Goal: Answer question/provide support: Share knowledge or assist other users

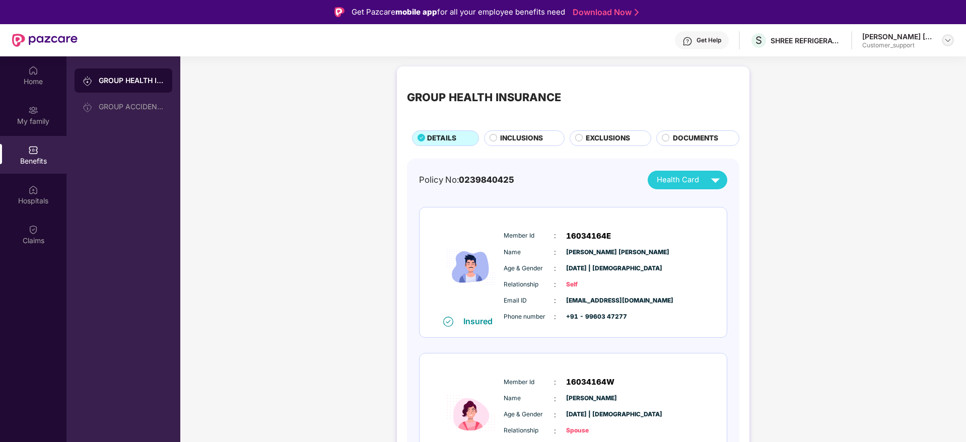
click at [945, 40] on img at bounding box center [948, 40] width 8 height 8
click at [860, 87] on div "Logout" at bounding box center [900, 84] width 131 height 20
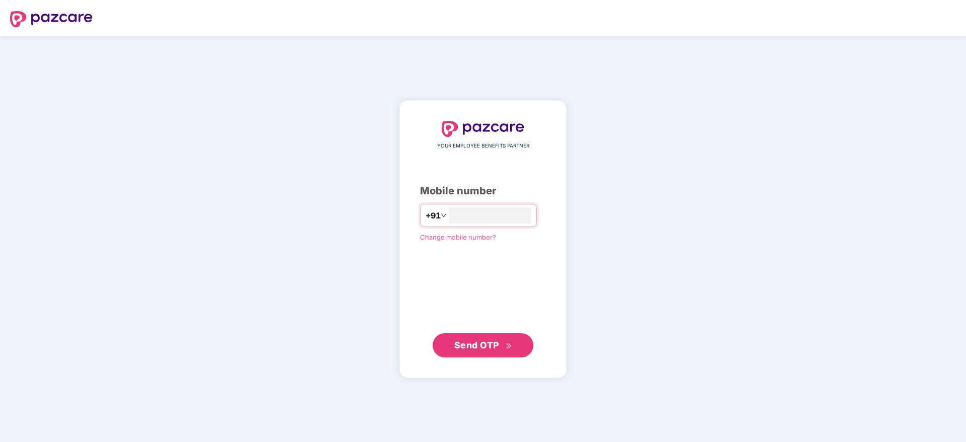
type input "**********"
click at [475, 341] on span "Send OTP" at bounding box center [476, 345] width 45 height 11
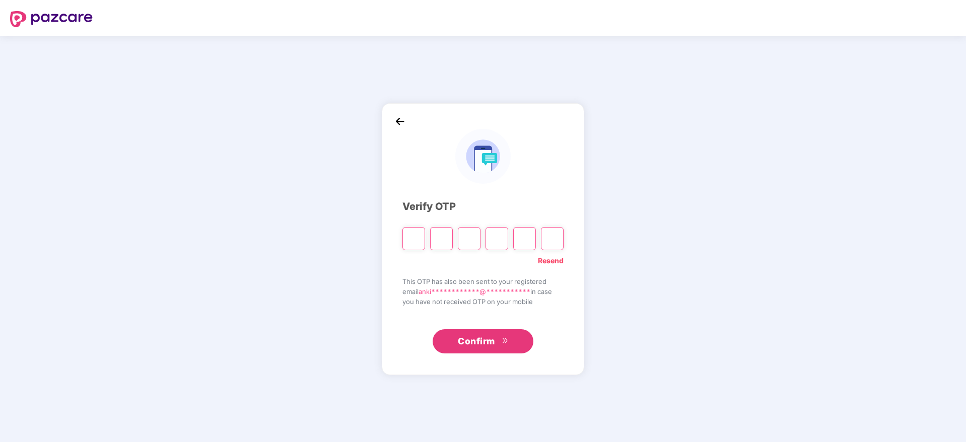
type input "*"
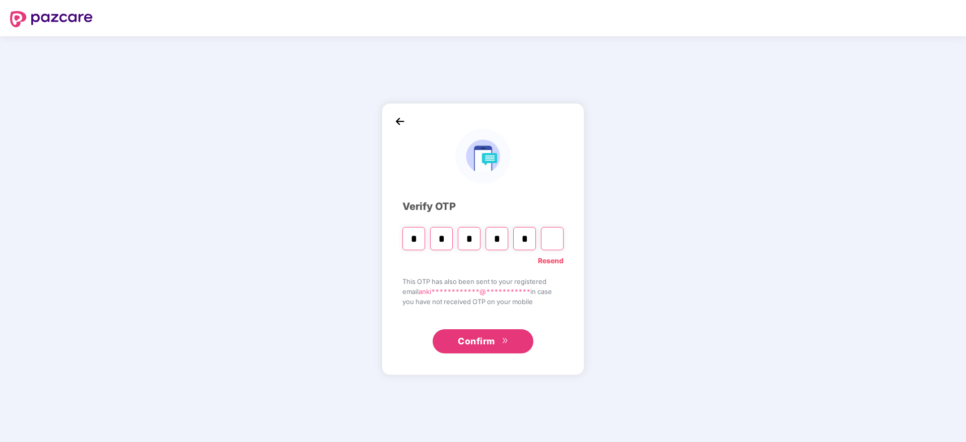
type input "*"
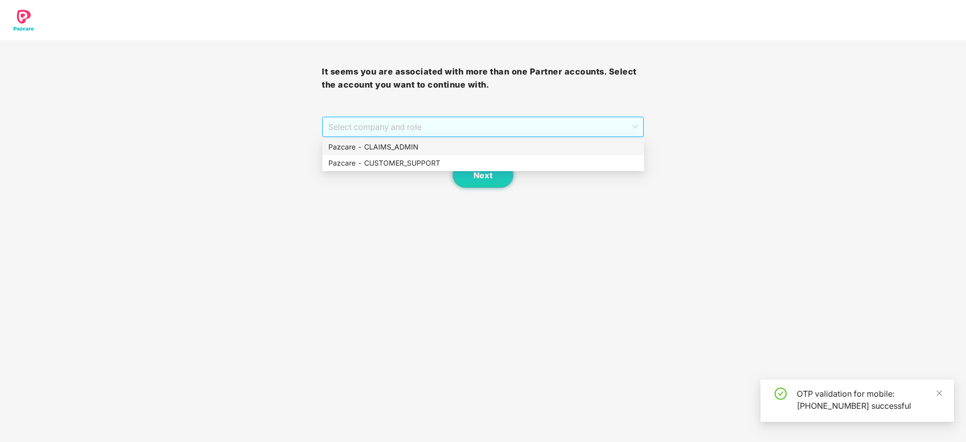
click at [380, 130] on span "Select company and role" at bounding box center [482, 126] width 309 height 19
click at [383, 165] on div "Pazcare - CUSTOMER_SUPPORT" at bounding box center [483, 163] width 310 height 11
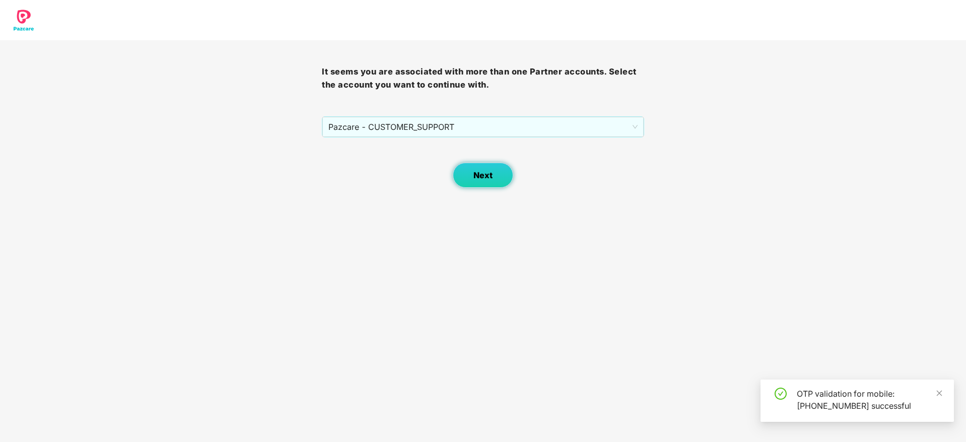
click at [461, 175] on button "Next" at bounding box center [483, 175] width 60 height 25
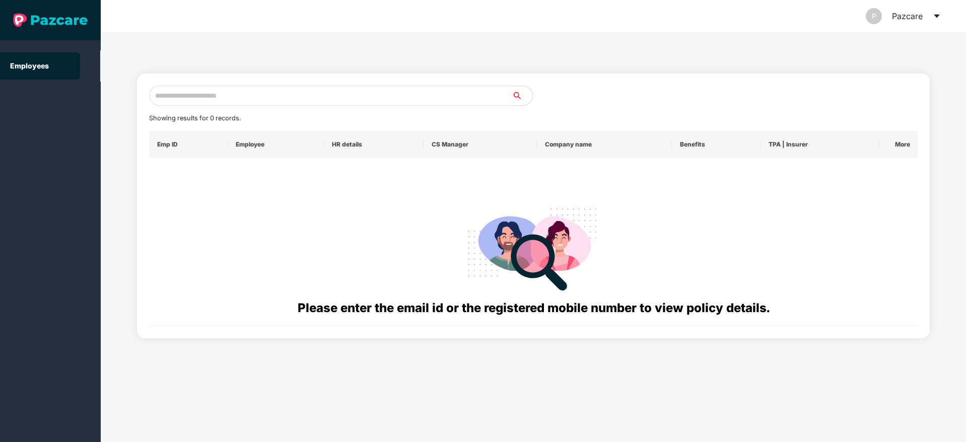
click at [184, 86] on input "text" at bounding box center [330, 96] width 363 height 20
paste input "**********"
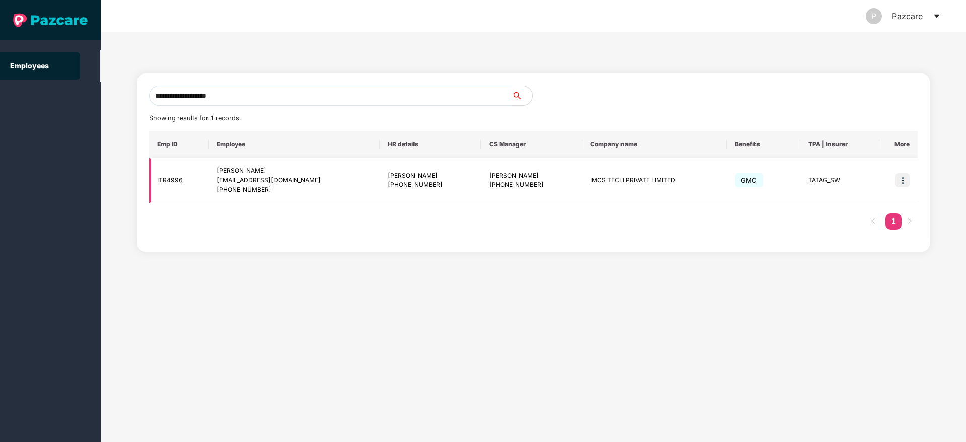
type input "**********"
click at [904, 182] on img at bounding box center [903, 180] width 14 height 14
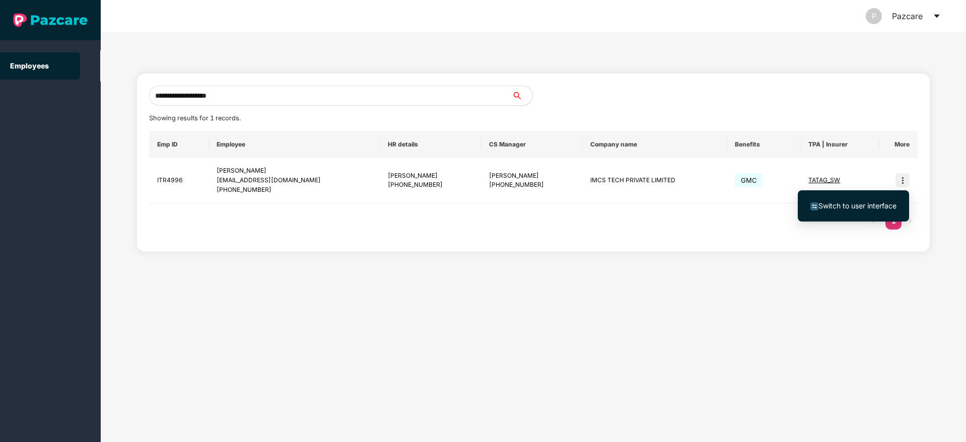
click at [844, 208] on span "Switch to user interface" at bounding box center [858, 205] width 78 height 9
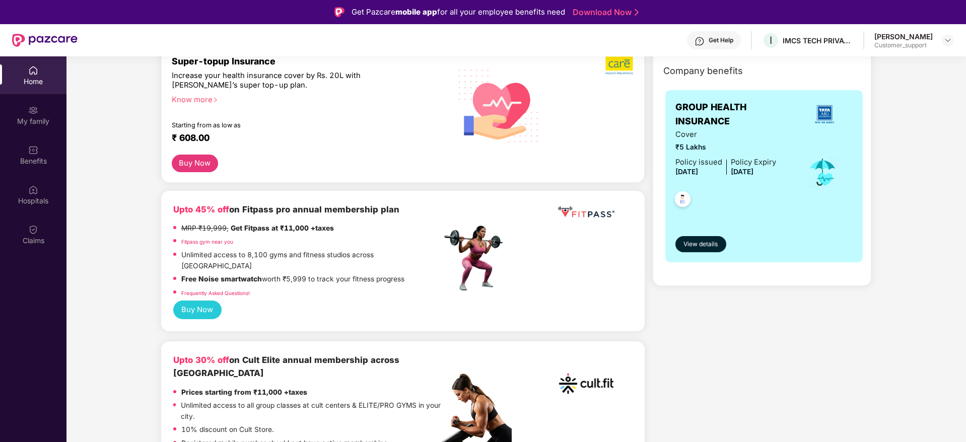
scroll to position [3, 0]
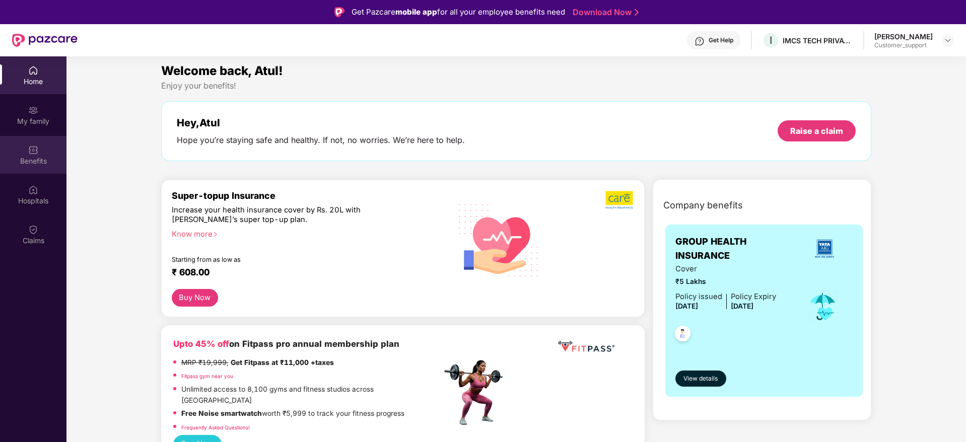
click at [54, 153] on div "Benefits" at bounding box center [33, 155] width 66 height 38
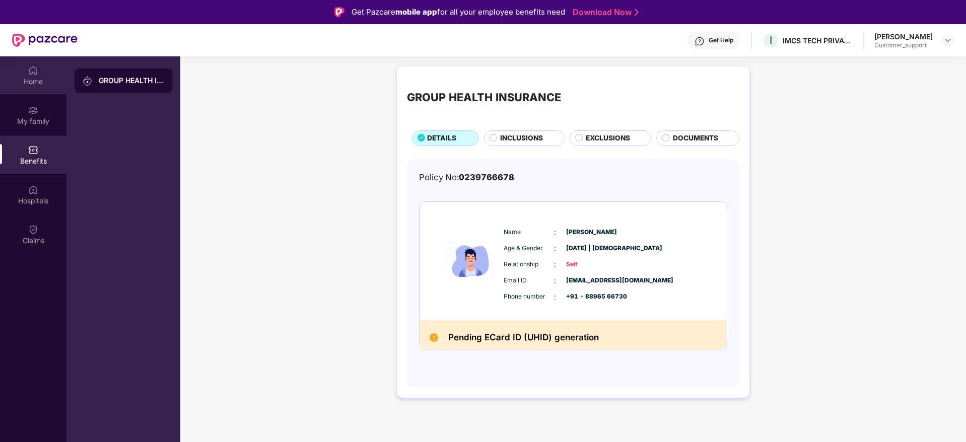
click at [25, 71] on div "Home" at bounding box center [33, 75] width 66 height 38
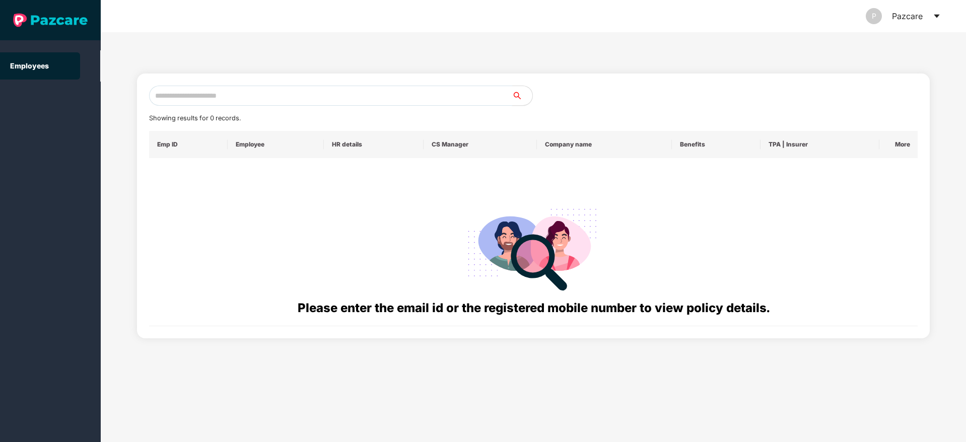
click at [180, 97] on input "text" at bounding box center [330, 96] width 363 height 20
paste input "**********"
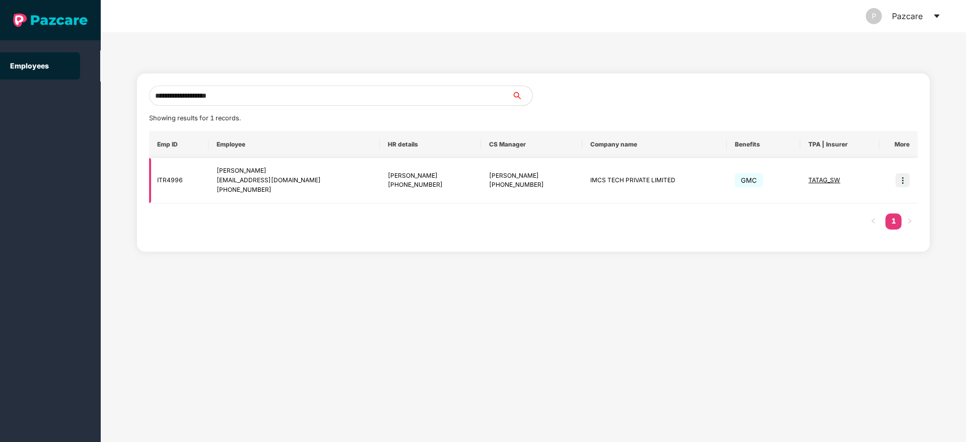
type input "**********"
click at [813, 182] on span "TATAG_SW" at bounding box center [825, 180] width 32 height 8
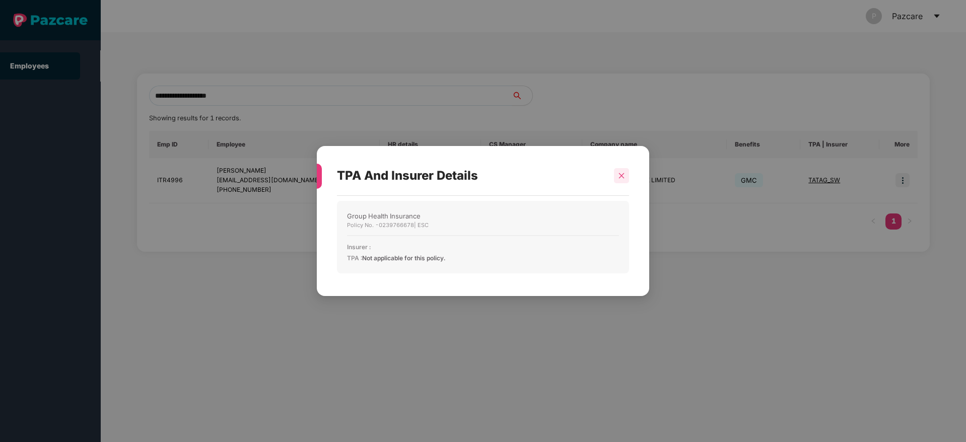
click at [624, 174] on icon "close" at bounding box center [621, 175] width 7 height 7
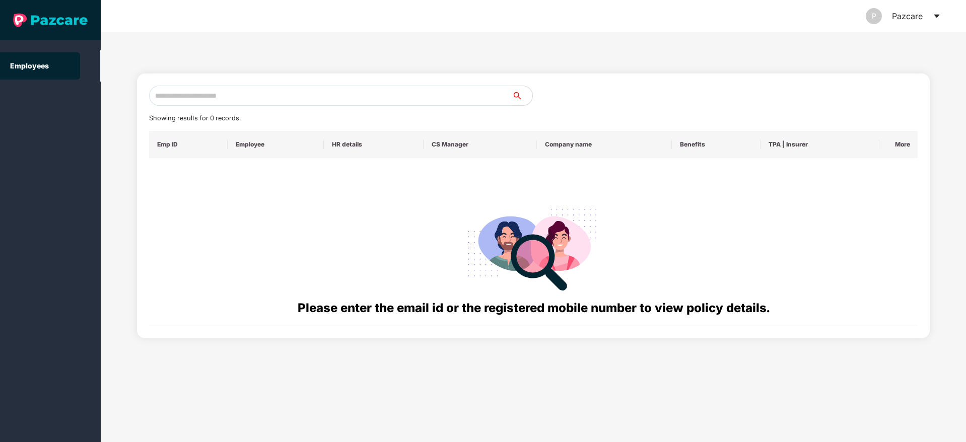
click at [935, 12] on icon "caret-down" at bounding box center [937, 16] width 8 height 8
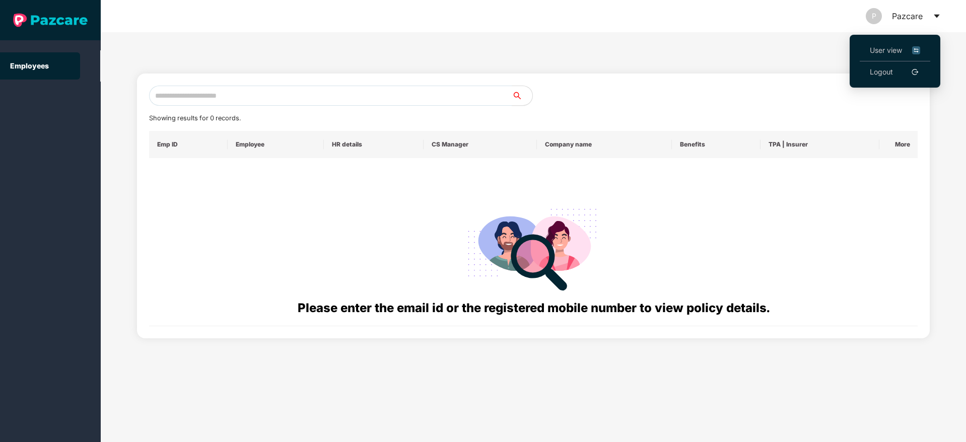
click at [899, 49] on span "User view" at bounding box center [895, 50] width 50 height 11
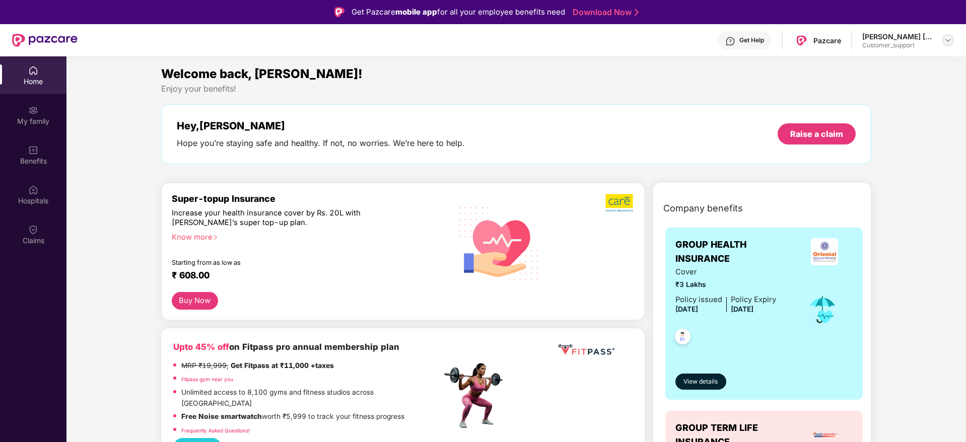
click at [949, 42] on img at bounding box center [948, 40] width 8 height 8
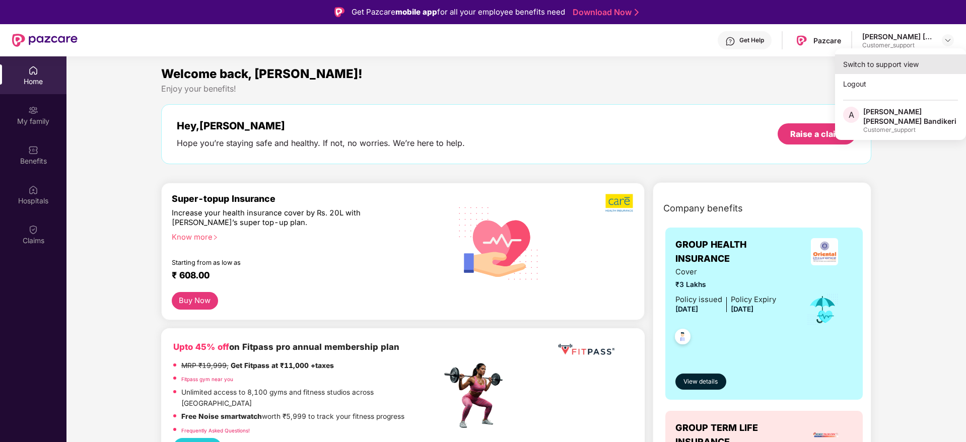
click at [882, 65] on div "Switch to support view" at bounding box center [900, 64] width 131 height 20
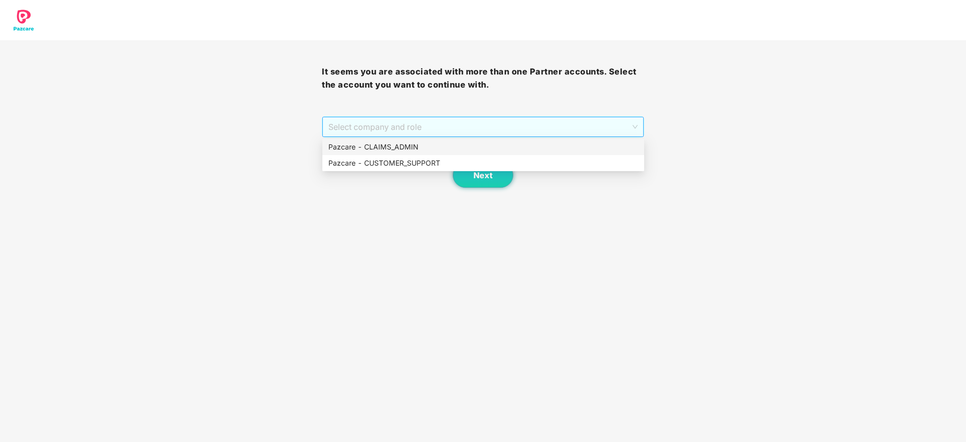
click at [495, 130] on span "Select company and role" at bounding box center [482, 126] width 309 height 19
click at [370, 147] on div "Pazcare - CLAIMS_ADMIN" at bounding box center [483, 147] width 310 height 11
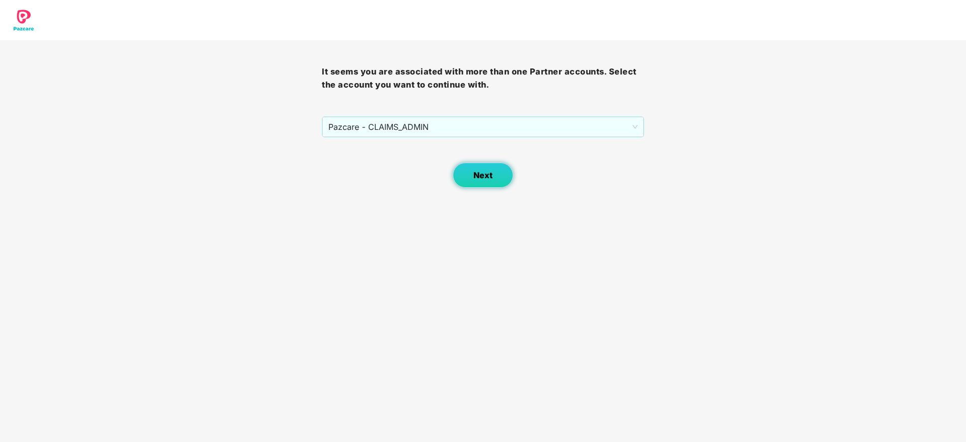
click at [471, 172] on button "Next" at bounding box center [483, 175] width 60 height 25
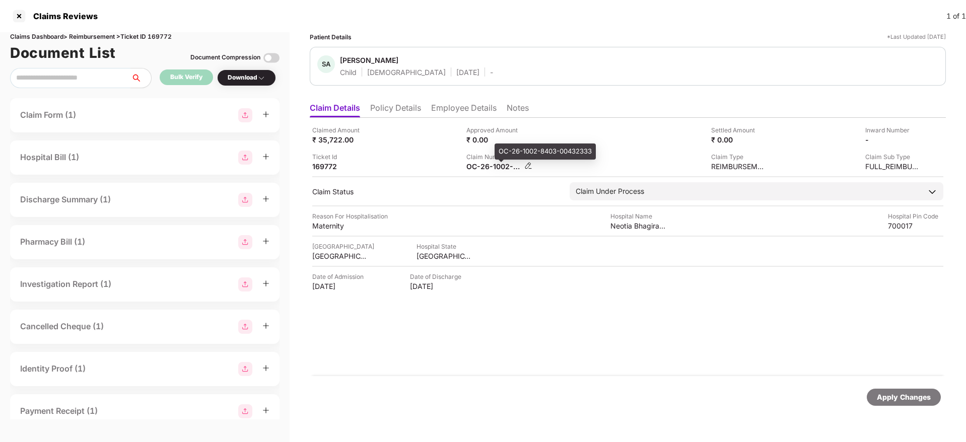
click at [473, 167] on div "OC-26-1002-8403-00432333" at bounding box center [493, 167] width 55 height 10
copy div
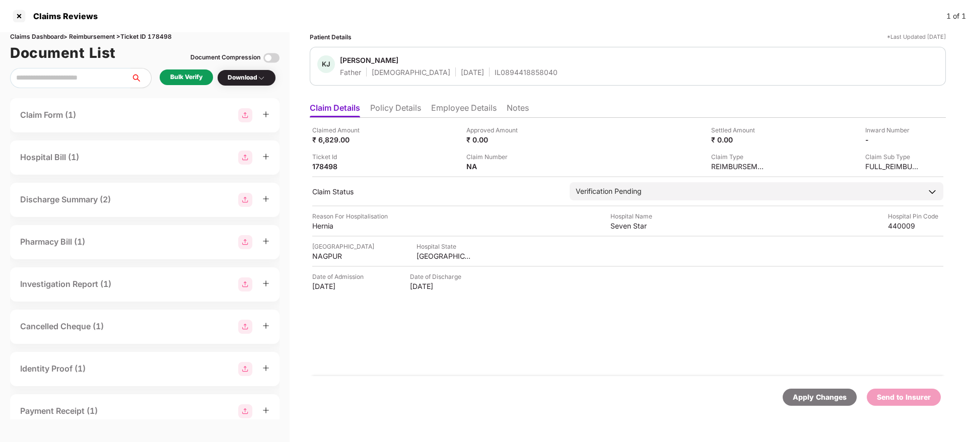
click at [391, 110] on li "Policy Details" at bounding box center [395, 110] width 51 height 15
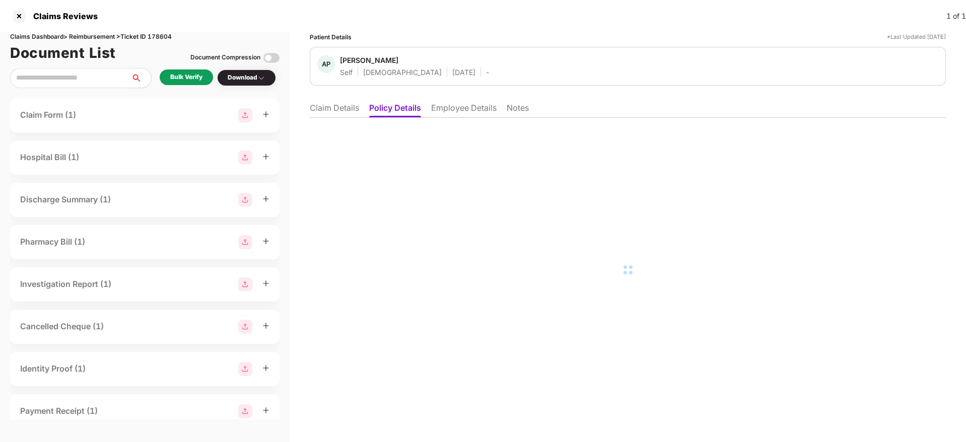
click at [344, 109] on li "Claim Details" at bounding box center [334, 110] width 49 height 15
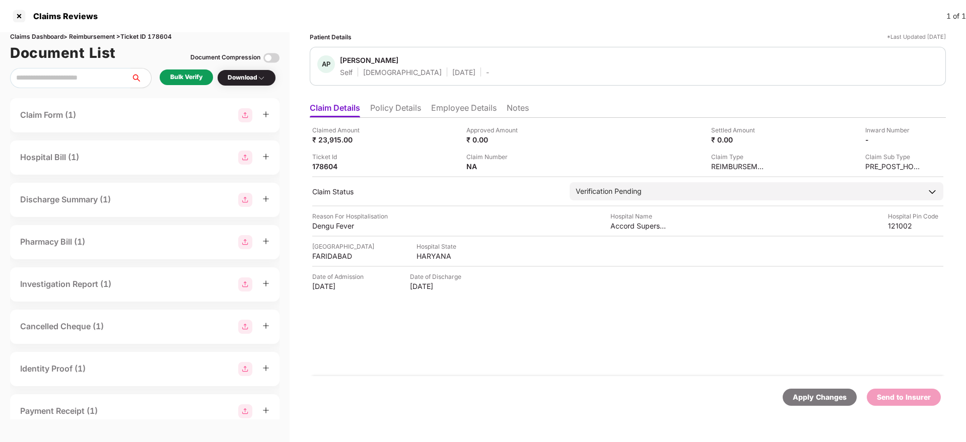
click at [401, 115] on li "Policy Details" at bounding box center [395, 110] width 51 height 15
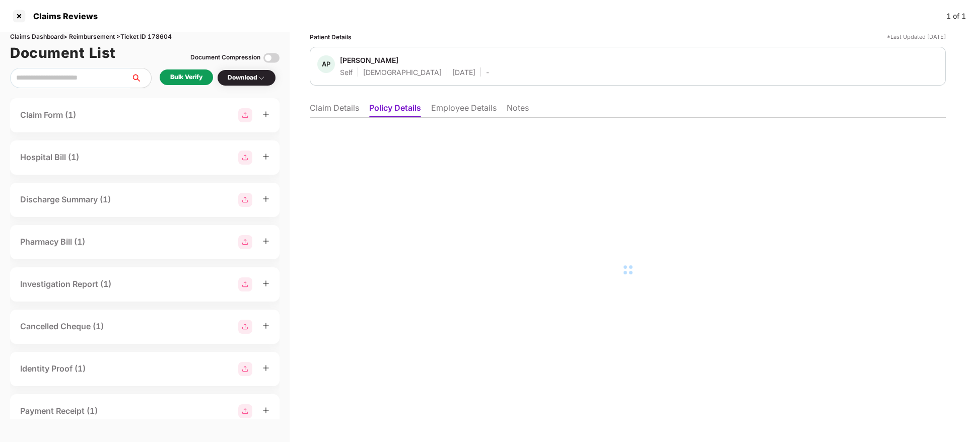
click at [455, 103] on li "Employee Details" at bounding box center [463, 110] width 65 height 15
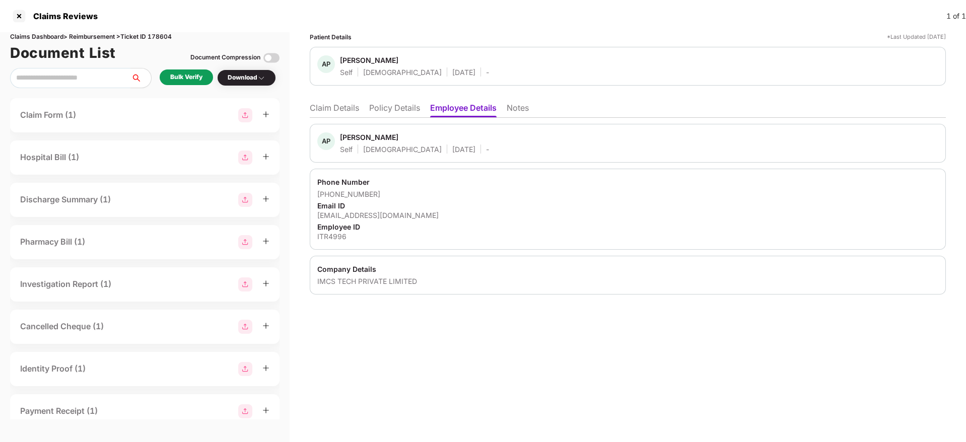
click at [408, 107] on li "Policy Details" at bounding box center [394, 110] width 51 height 15
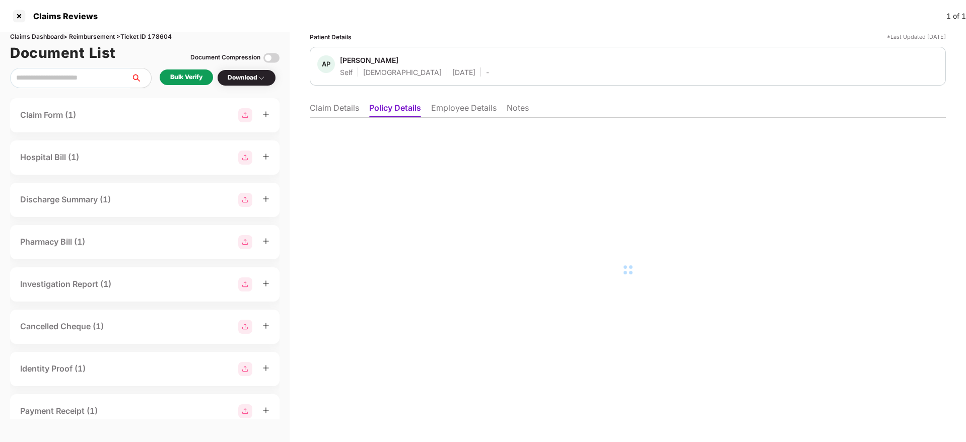
click at [339, 108] on li "Claim Details" at bounding box center [334, 110] width 49 height 15
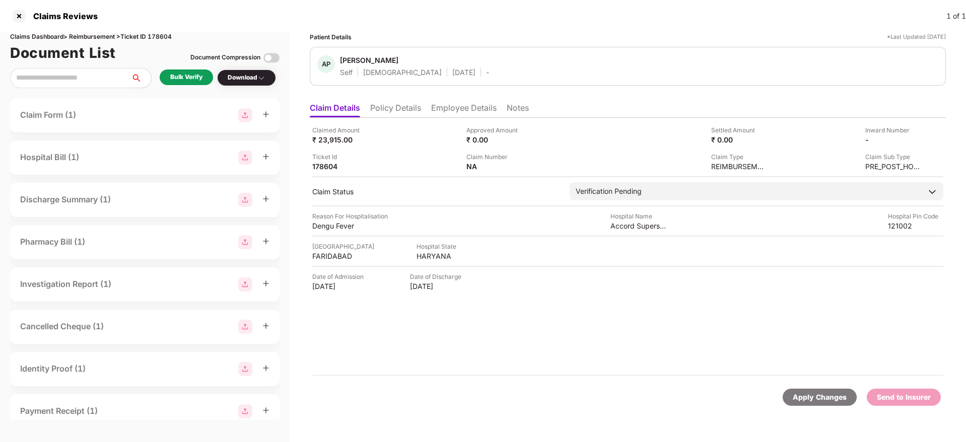
click at [444, 105] on li "Employee Details" at bounding box center [463, 110] width 65 height 15
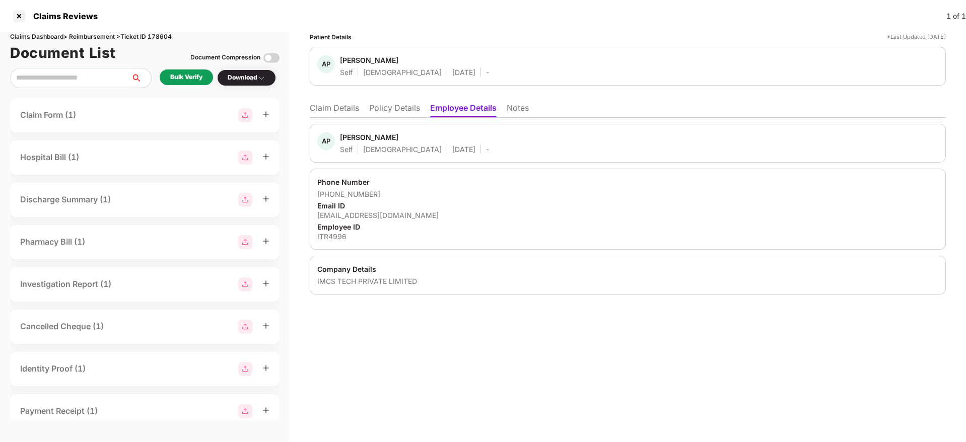
click at [372, 214] on div "atul.p@imcsgroup.net" at bounding box center [627, 216] width 621 height 10
copy div "atul.p@imcsgroup.net"
click at [335, 111] on li "Claim Details" at bounding box center [334, 110] width 49 height 15
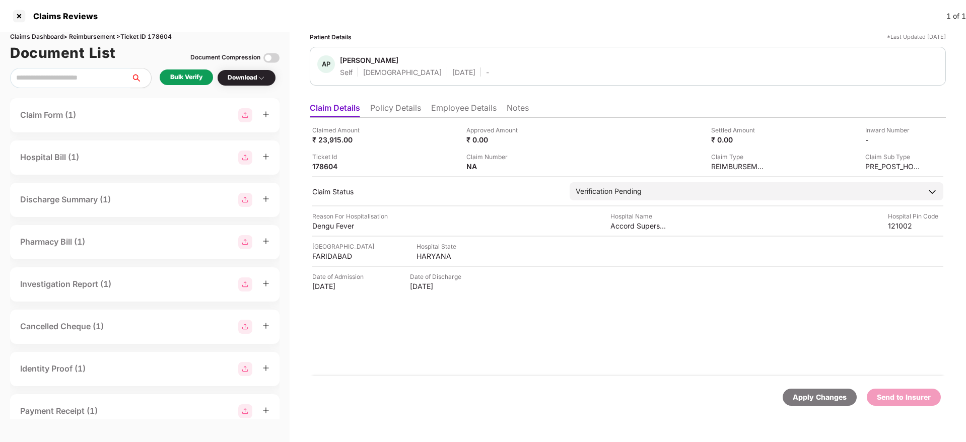
click at [448, 111] on li "Employee Details" at bounding box center [463, 110] width 65 height 15
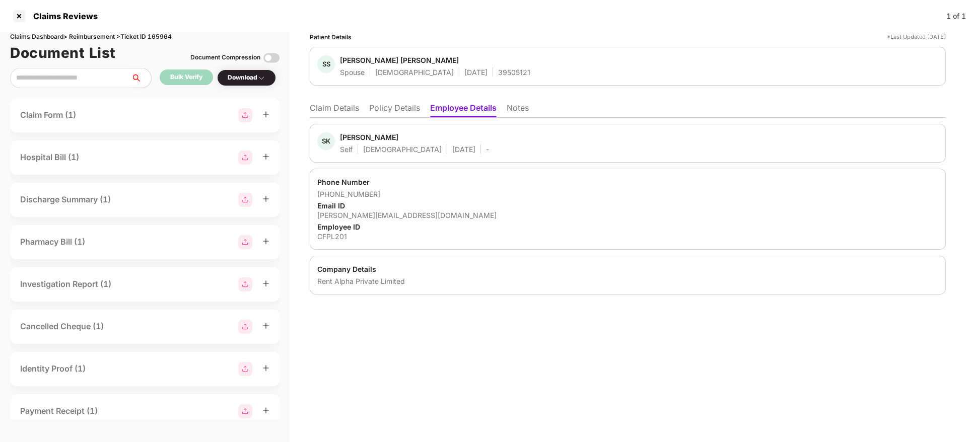
click at [409, 109] on li "Policy Details" at bounding box center [394, 110] width 51 height 15
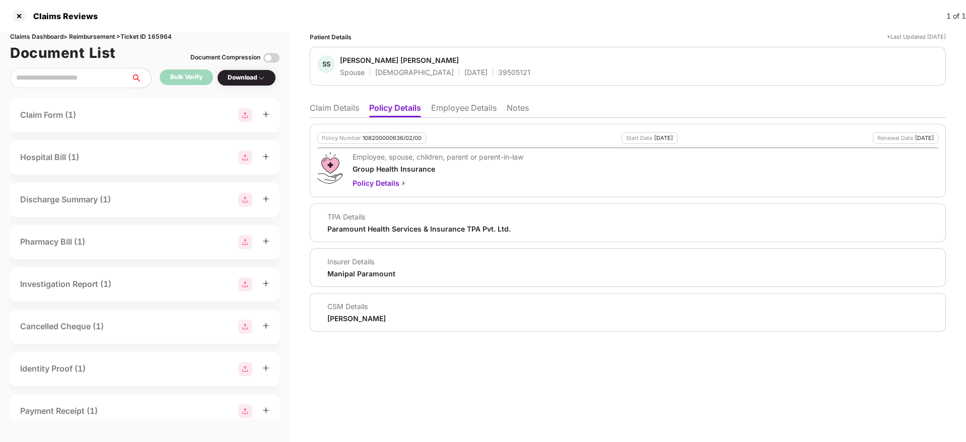
click at [331, 107] on li "Claim Details" at bounding box center [334, 110] width 49 height 15
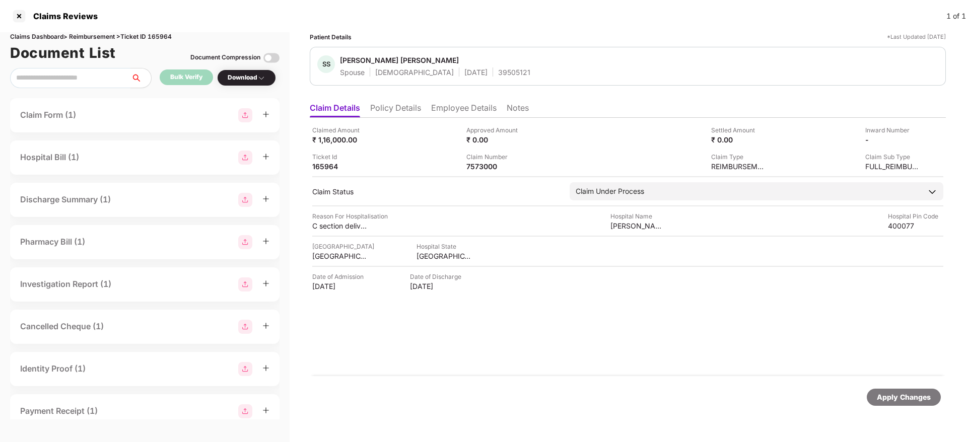
click at [410, 107] on li "Policy Details" at bounding box center [395, 110] width 51 height 15
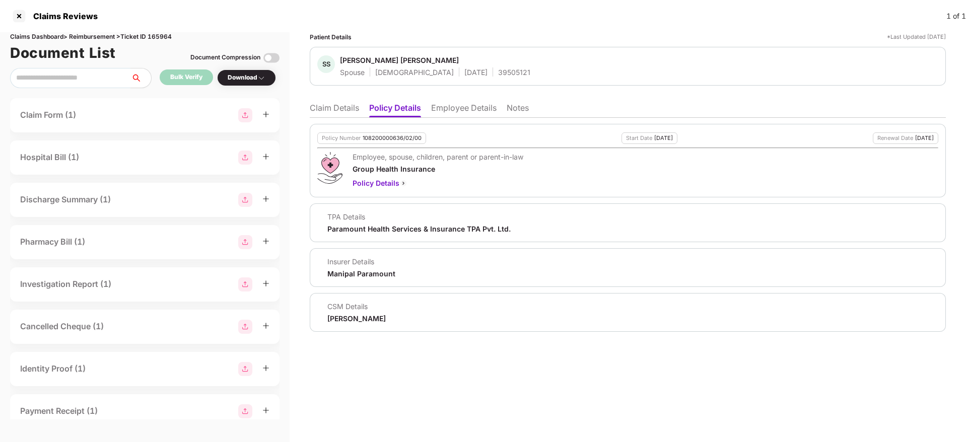
click at [386, 142] on div "Policy Number 108200000636/02/00" at bounding box center [371, 138] width 109 height 12
copy div "108200000636/02/00"
click at [457, 104] on li "Employee Details" at bounding box center [463, 110] width 65 height 15
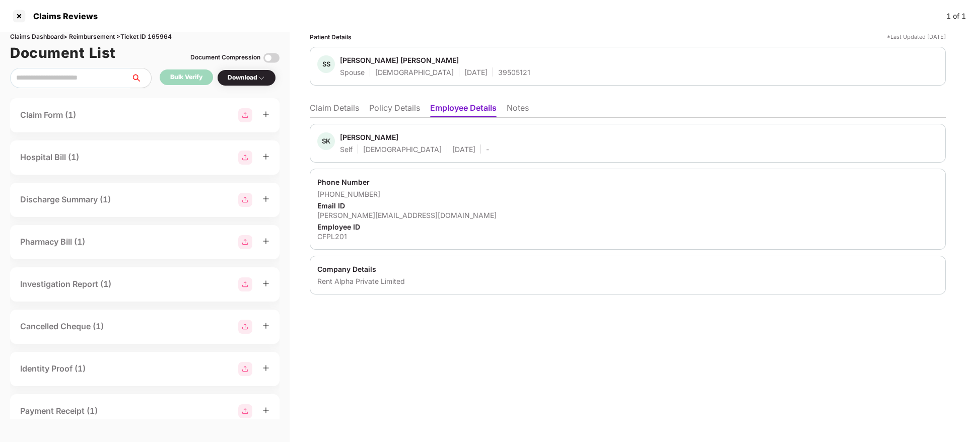
click at [326, 236] on div "CFPL201" at bounding box center [627, 237] width 621 height 10
copy div "CFPL201"
click at [387, 112] on li "Policy Details" at bounding box center [394, 110] width 51 height 15
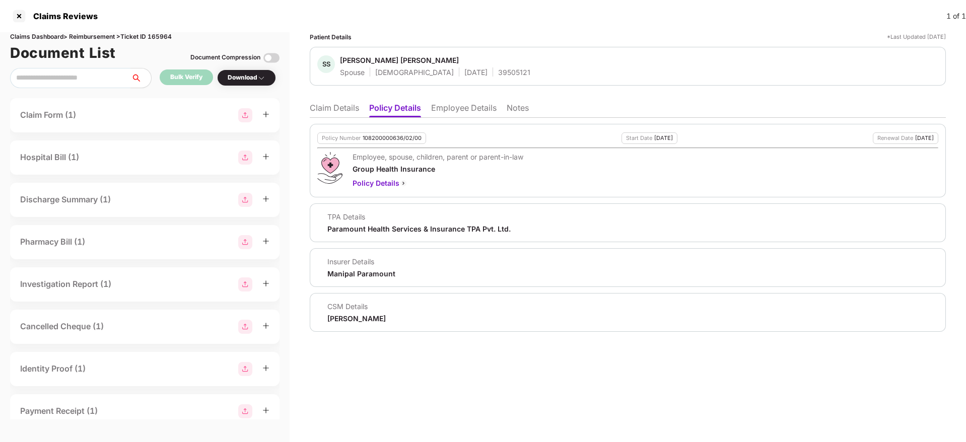
click at [341, 104] on li "Claim Details" at bounding box center [334, 110] width 49 height 15
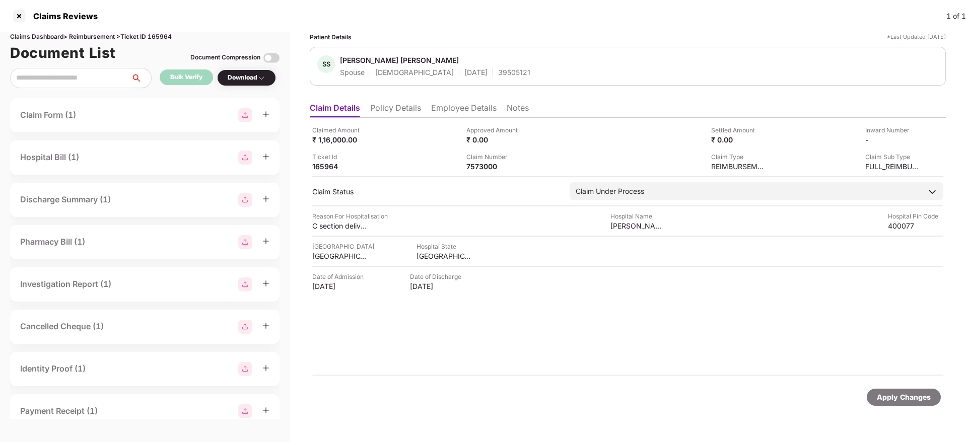
click at [447, 108] on li "Employee Details" at bounding box center [463, 110] width 65 height 15
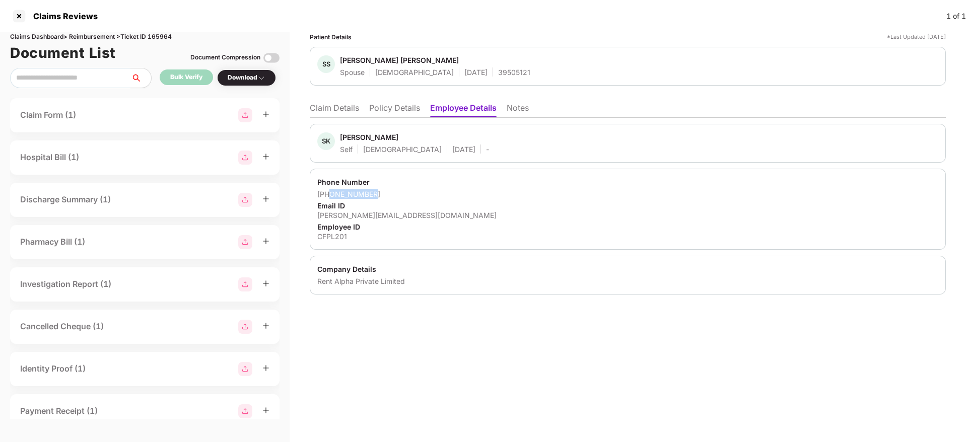
drag, startPoint x: 330, startPoint y: 196, endPoint x: 382, endPoint y: 192, distance: 52.0
click at [382, 192] on div "+919619556795" at bounding box center [627, 194] width 621 height 10
copy div "9619556795"
click at [327, 111] on li "Claim Details" at bounding box center [334, 110] width 49 height 15
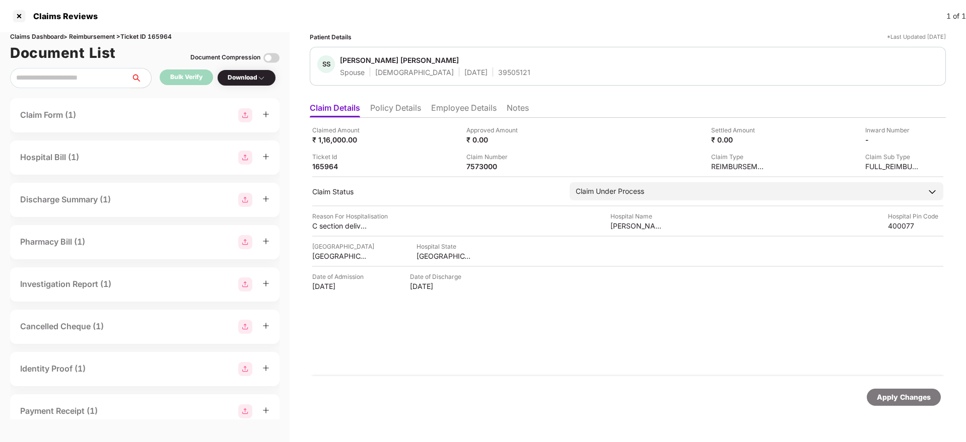
click at [449, 120] on div "Claimed Amount ₹ 1,16,000.00 Approved Amount ₹ 0.00 Settled Amount ₹ 0.00 Inwar…" at bounding box center [628, 247] width 636 height 258
click at [446, 115] on li "Employee Details" at bounding box center [463, 110] width 65 height 15
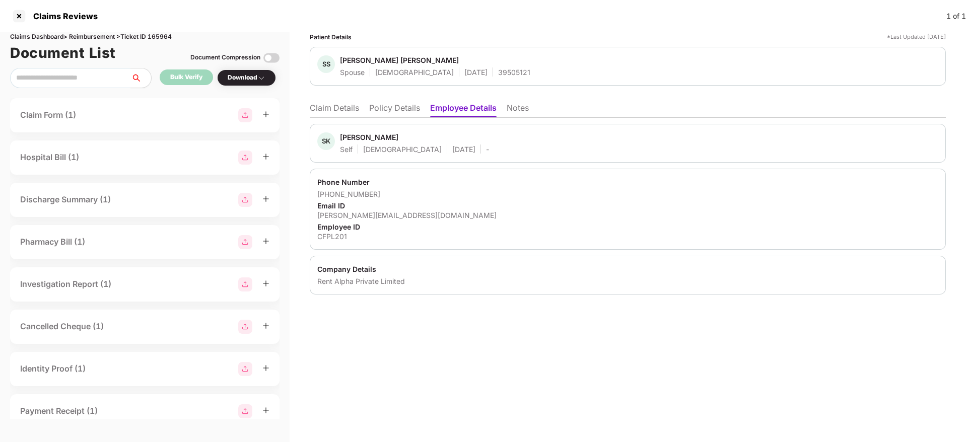
click at [406, 111] on li "Policy Details" at bounding box center [394, 110] width 51 height 15
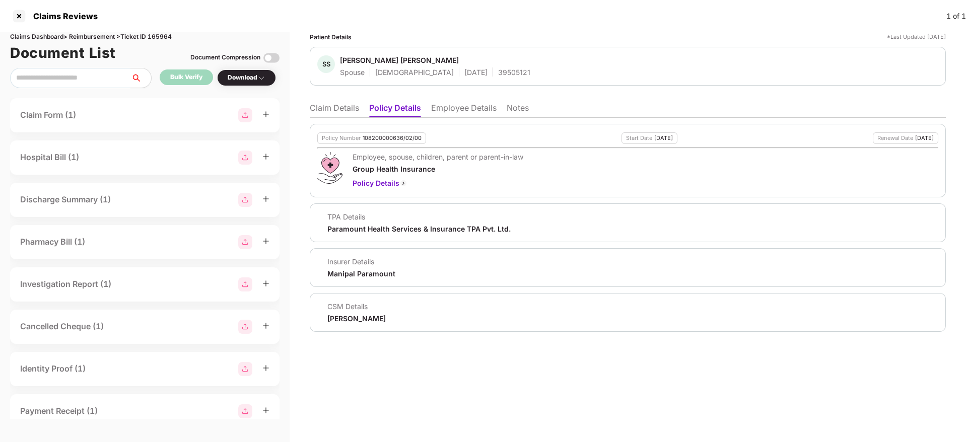
click at [331, 106] on li "Claim Details" at bounding box center [334, 110] width 49 height 15
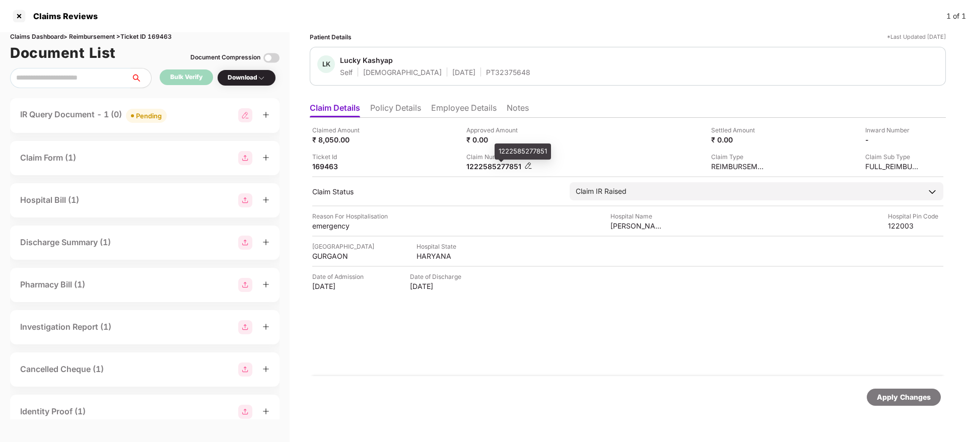
click at [497, 169] on div "1222585277851" at bounding box center [493, 167] width 55 height 10
copy div "1222585277851"
click at [486, 164] on div "1222585272929" at bounding box center [493, 167] width 55 height 10
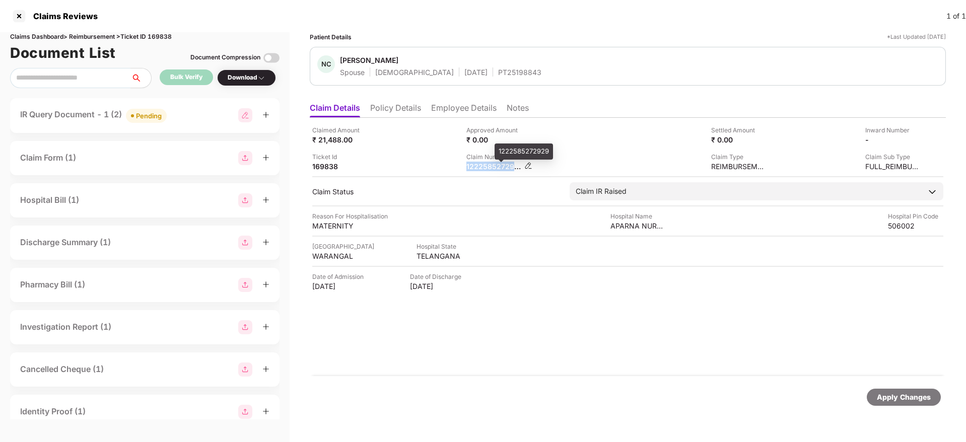
copy div "1222585272929"
click at [480, 168] on div "1222585285370" at bounding box center [493, 167] width 55 height 10
copy div "1222585285370"
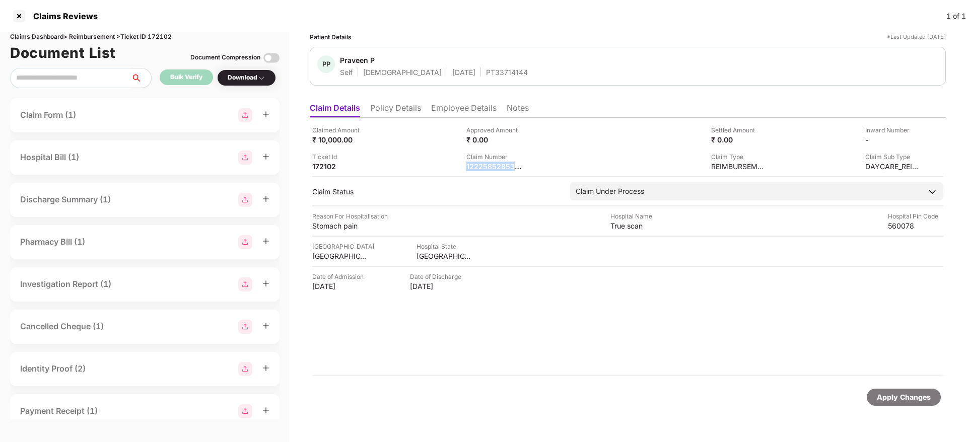
copy div "1222585285370"
drag, startPoint x: 385, startPoint y: 101, endPoint x: 398, endPoint y: 108, distance: 14.7
click at [398, 108] on ul "Claim Details Policy Details Employee Details Notes" at bounding box center [628, 108] width 636 height 20
click at [398, 108] on li "Policy Details" at bounding box center [395, 110] width 51 height 15
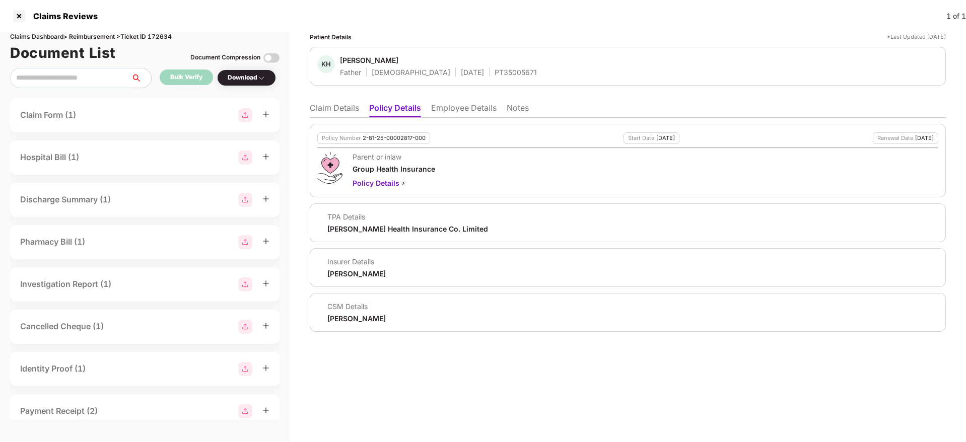
click at [356, 114] on li "Claim Details" at bounding box center [334, 110] width 49 height 15
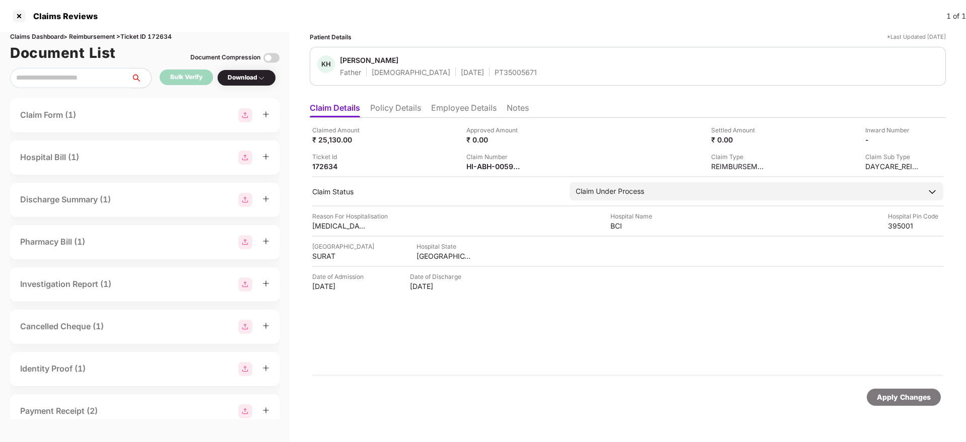
click at [398, 105] on li "Policy Details" at bounding box center [395, 110] width 51 height 15
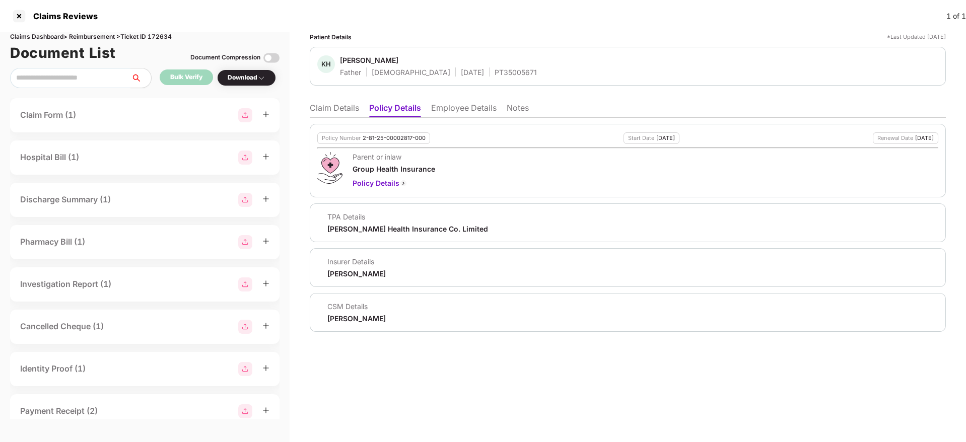
click at [335, 105] on li "Claim Details" at bounding box center [334, 110] width 49 height 15
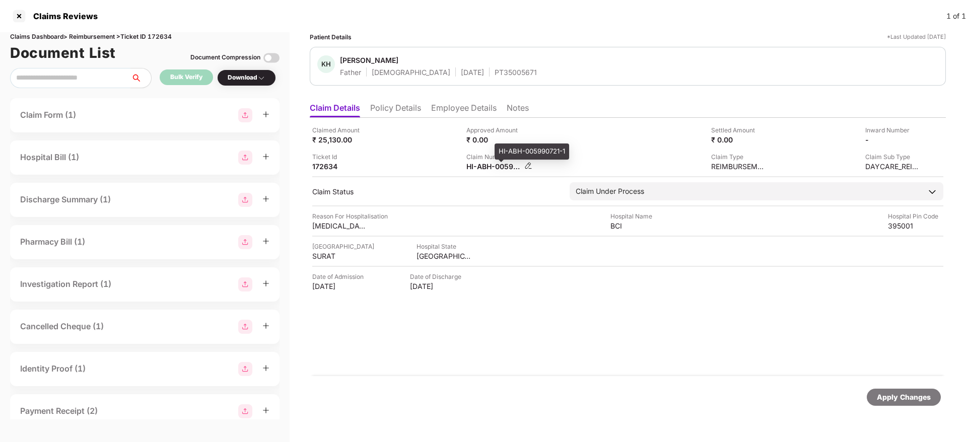
click at [489, 163] on div "HI-ABH-005990721-1" at bounding box center [493, 167] width 55 height 10
copy div
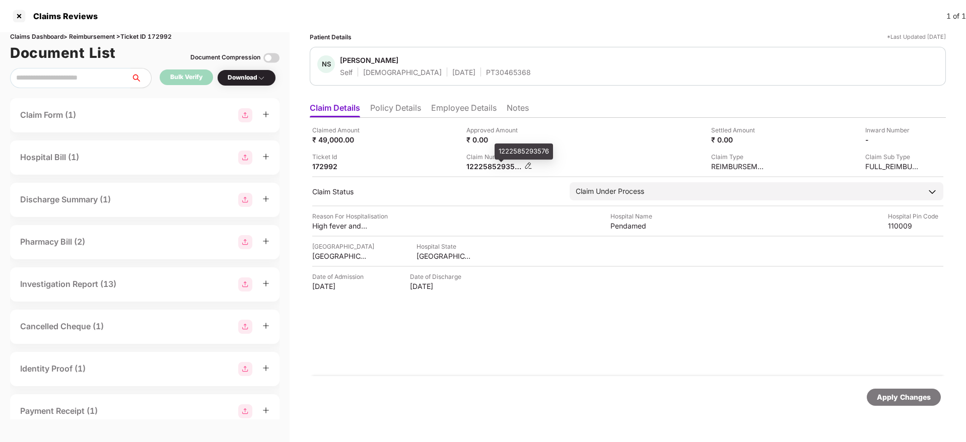
click at [488, 166] on div "1222585293576" at bounding box center [493, 167] width 55 height 10
copy div "1222585293576"
click at [437, 145] on div "Claimed Amount ₹ 49,000.00 Approved Amount ₹ 0.00 Settled Amount ₹ 0.00 Inward …" at bounding box center [627, 148] width 631 height 46
click at [481, 167] on div "1222585293576" at bounding box center [493, 167] width 55 height 10
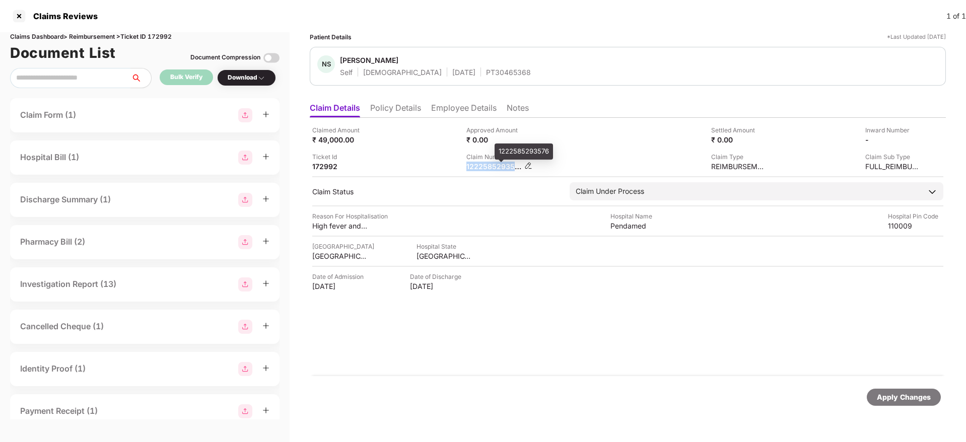
click at [481, 167] on div "1222585293576" at bounding box center [493, 167] width 55 height 10
copy div "1222585293576"
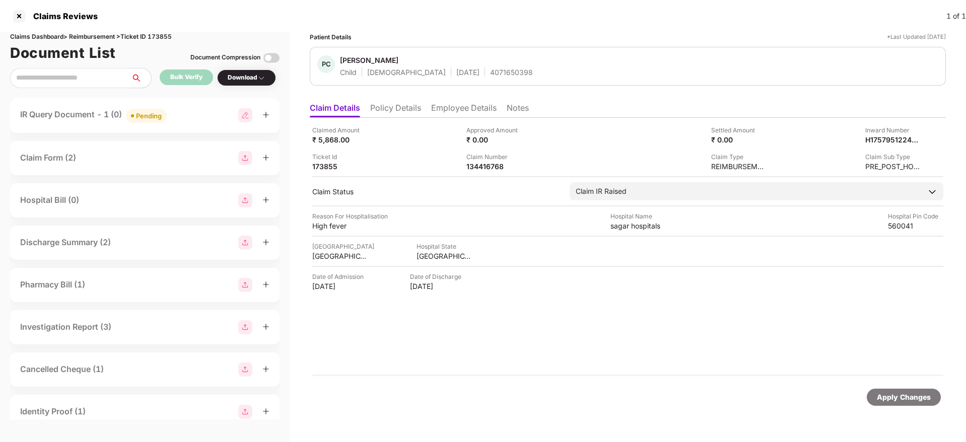
click at [454, 107] on li "Employee Details" at bounding box center [463, 110] width 65 height 15
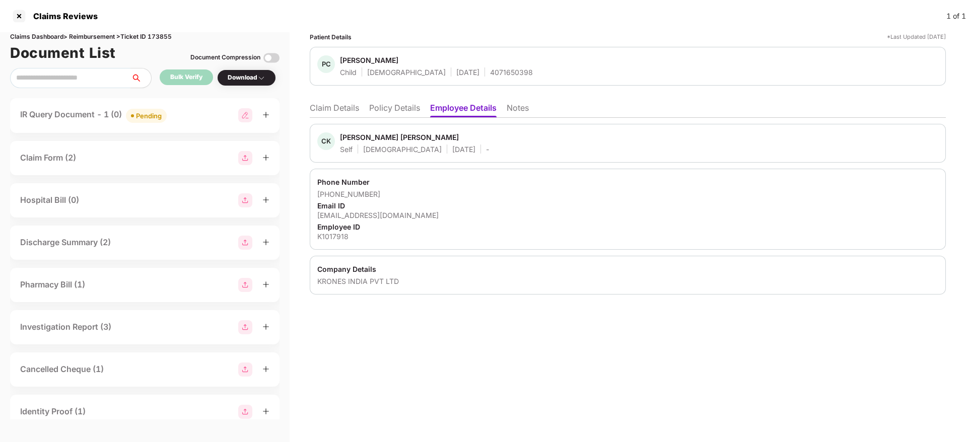
click at [384, 107] on li "Policy Details" at bounding box center [394, 110] width 51 height 15
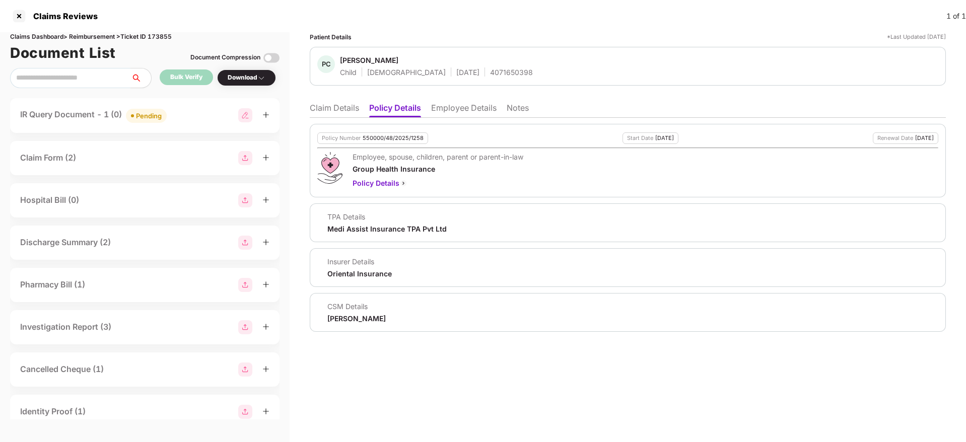
click at [357, 112] on li "Claim Details" at bounding box center [334, 110] width 49 height 15
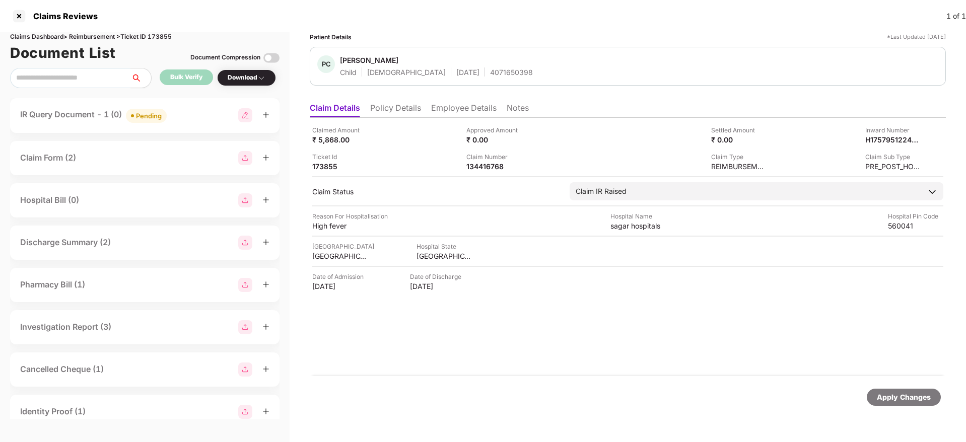
click at [191, 120] on div "IR Query Document - 1 (0) Pending" at bounding box center [144, 115] width 249 height 15
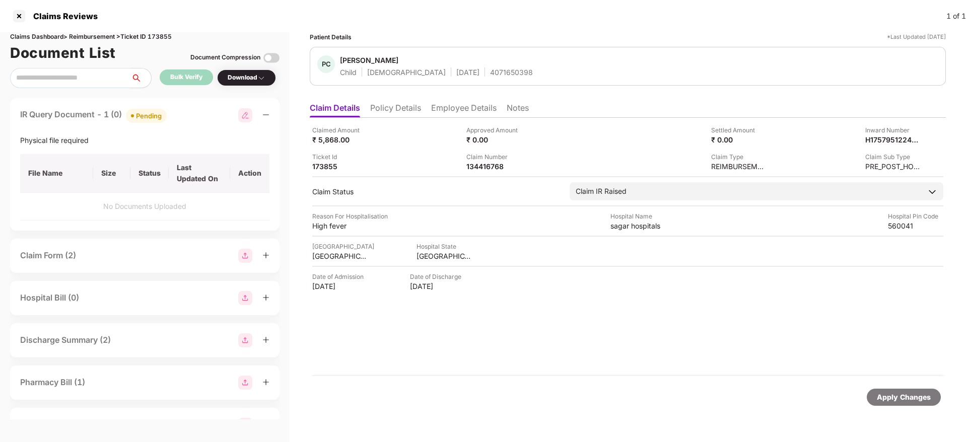
click at [191, 120] on div "IR Query Document - 1 (0) Pending" at bounding box center [144, 115] width 249 height 15
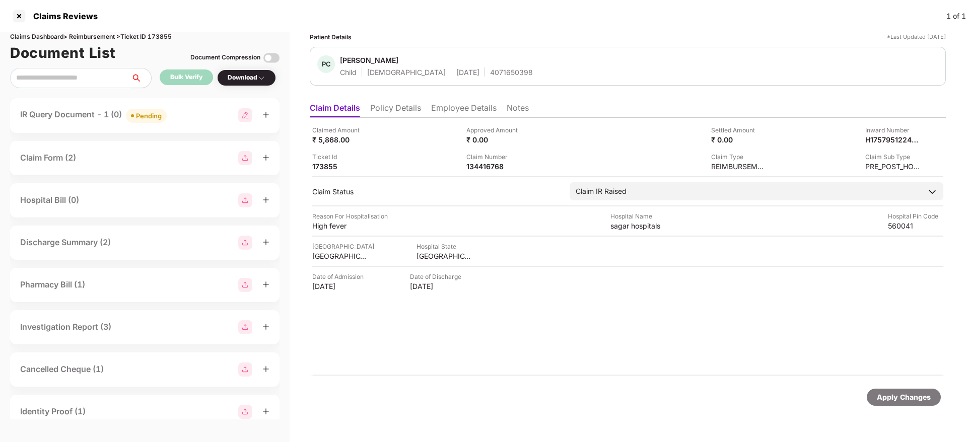
click at [449, 160] on div "Ticket Id 173855" at bounding box center [385, 161] width 147 height 19
click at [23, 15] on div at bounding box center [19, 16] width 16 height 16
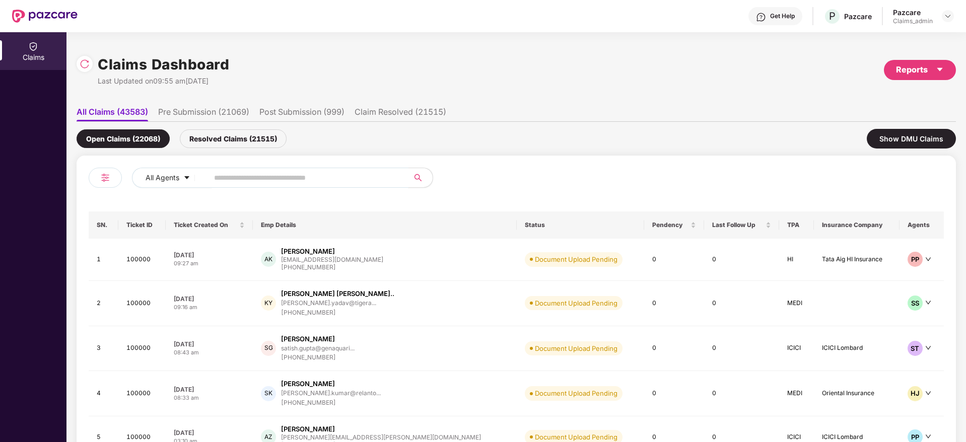
click at [244, 180] on input "text" at bounding box center [304, 177] width 181 height 15
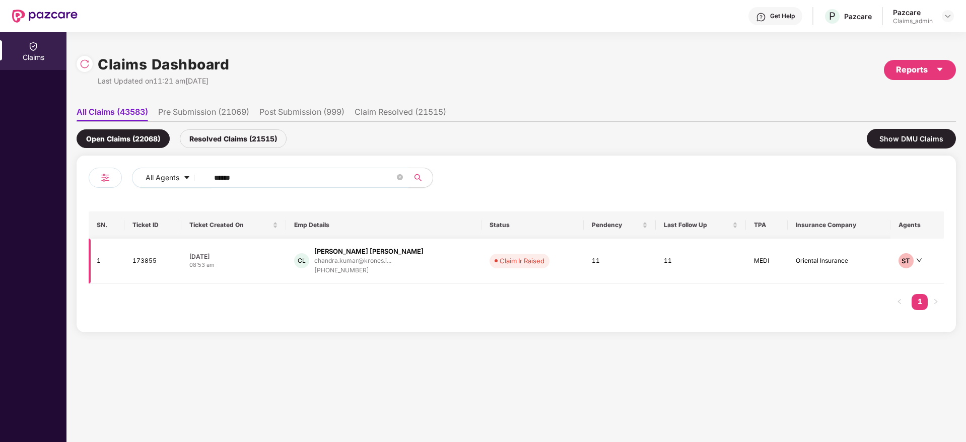
type input "******"
click at [259, 256] on div "[DATE]" at bounding box center [233, 256] width 89 height 9
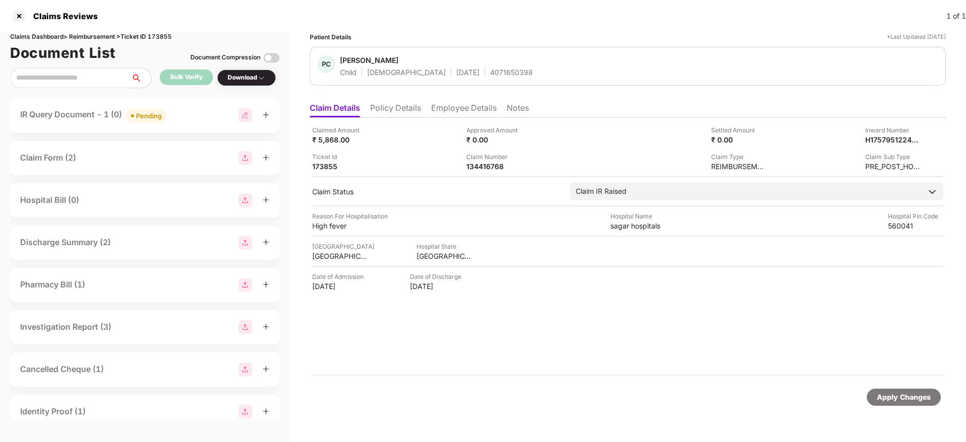
click at [194, 120] on div "IR Query Document - 1 (0) Pending" at bounding box center [144, 115] width 249 height 15
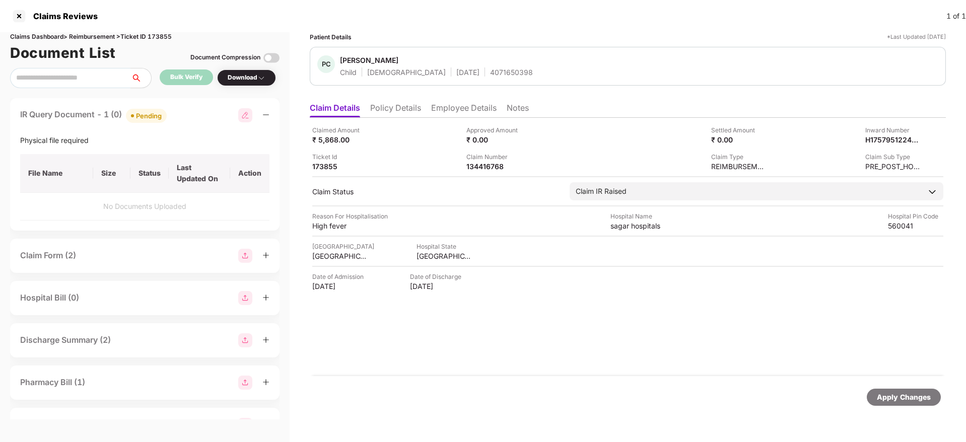
click at [194, 120] on div "IR Query Document - 1 (0) Pending" at bounding box center [144, 115] width 249 height 15
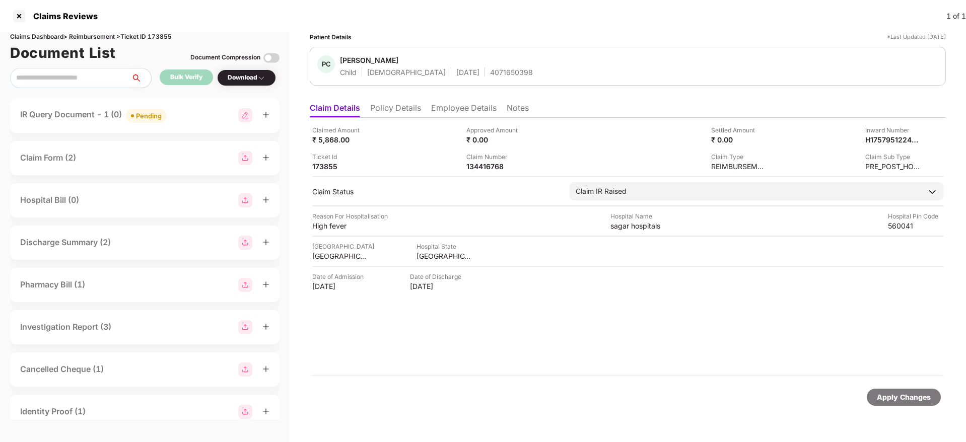
click at [203, 119] on div "IR Query Document - 1 (0) Pending" at bounding box center [144, 115] width 249 height 15
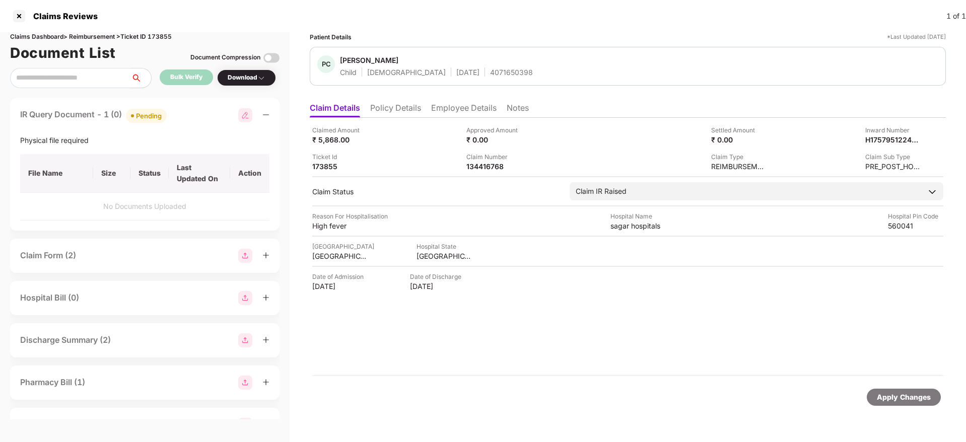
click at [188, 119] on div "IR Query Document - 1 (0) Pending" at bounding box center [144, 115] width 249 height 15
